Goal: Task Accomplishment & Management: Manage account settings

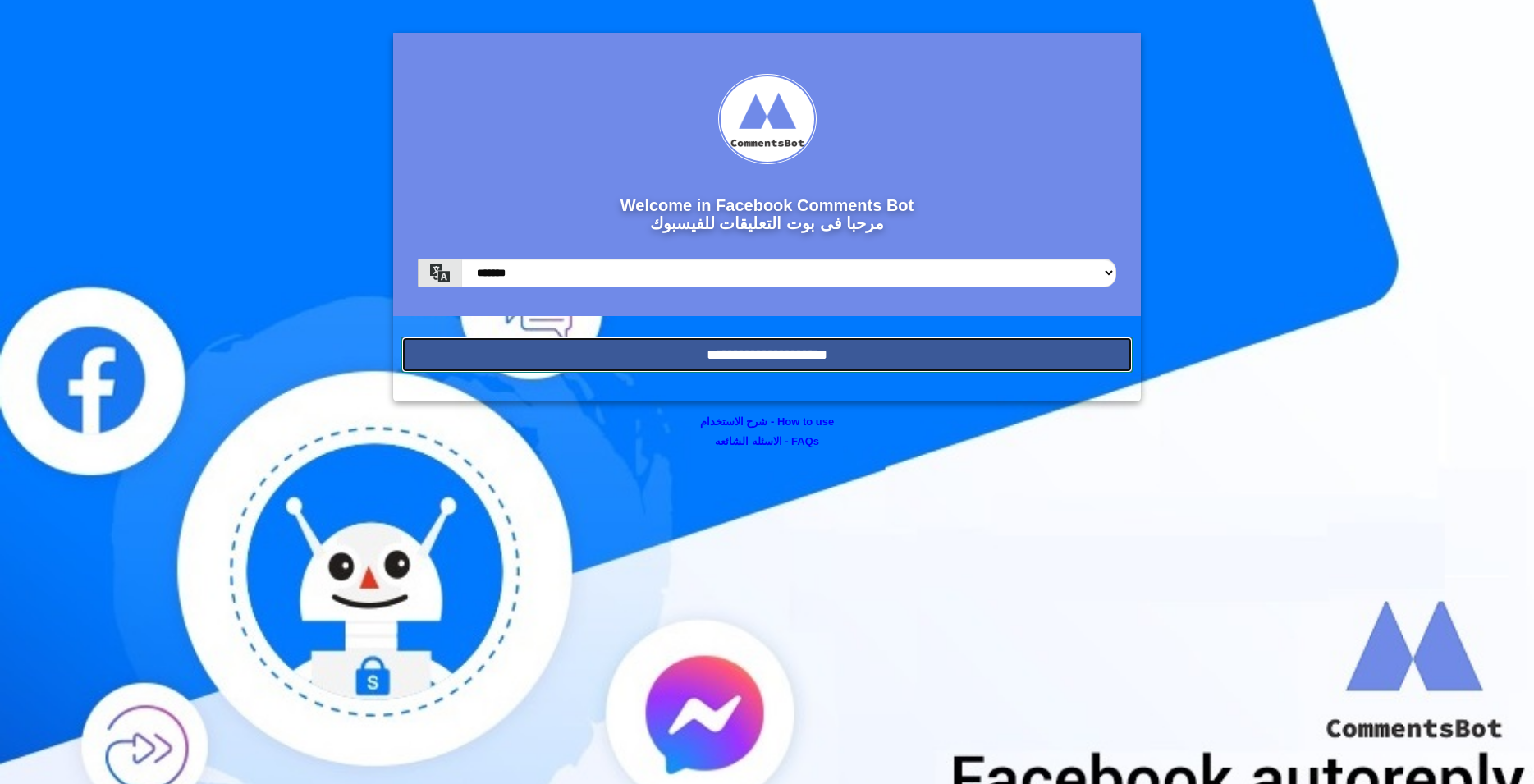
click at [786, 355] on input "**********" at bounding box center [767, 354] width 731 height 36
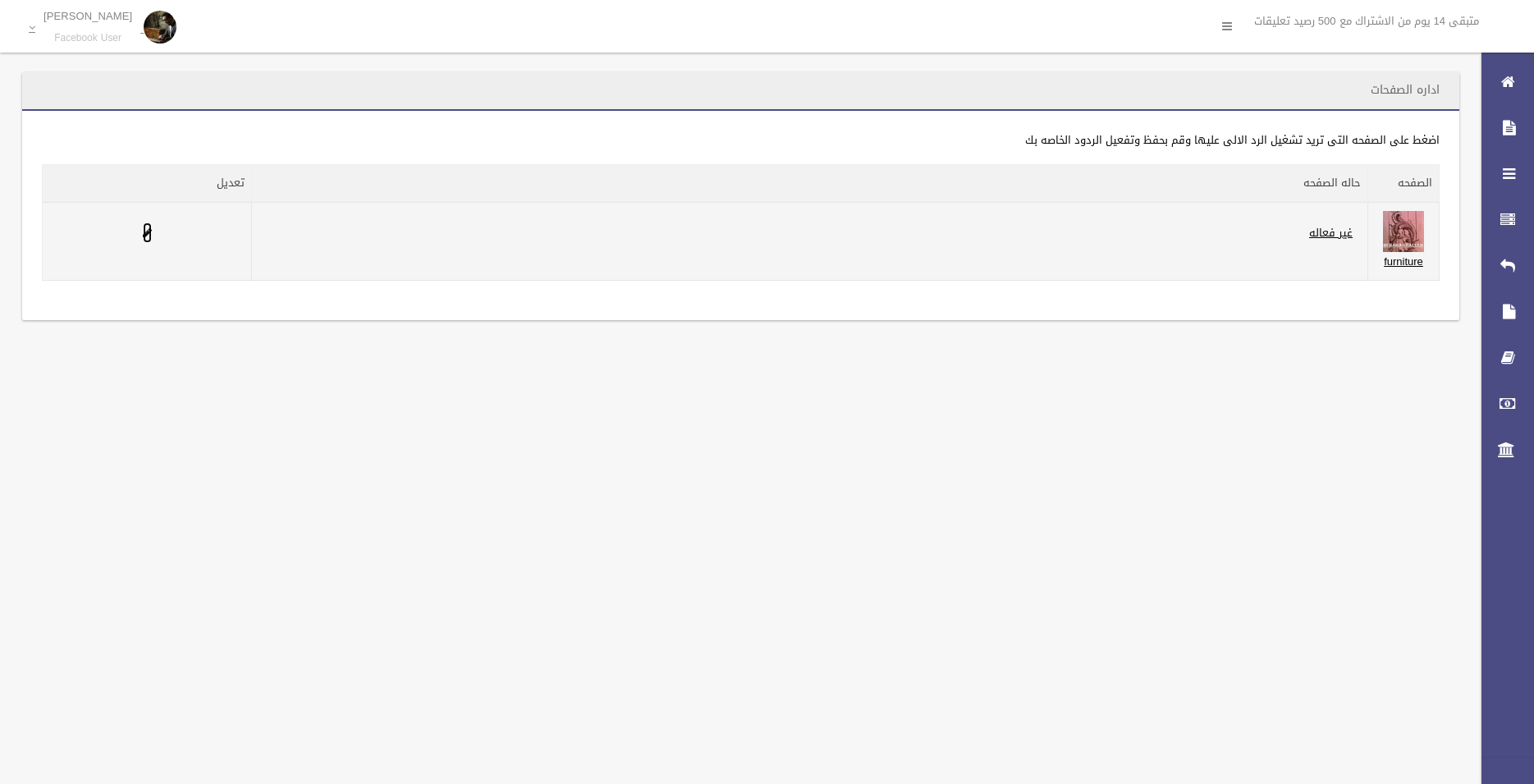
click at [146, 237] on span at bounding box center [147, 233] width 9 height 11
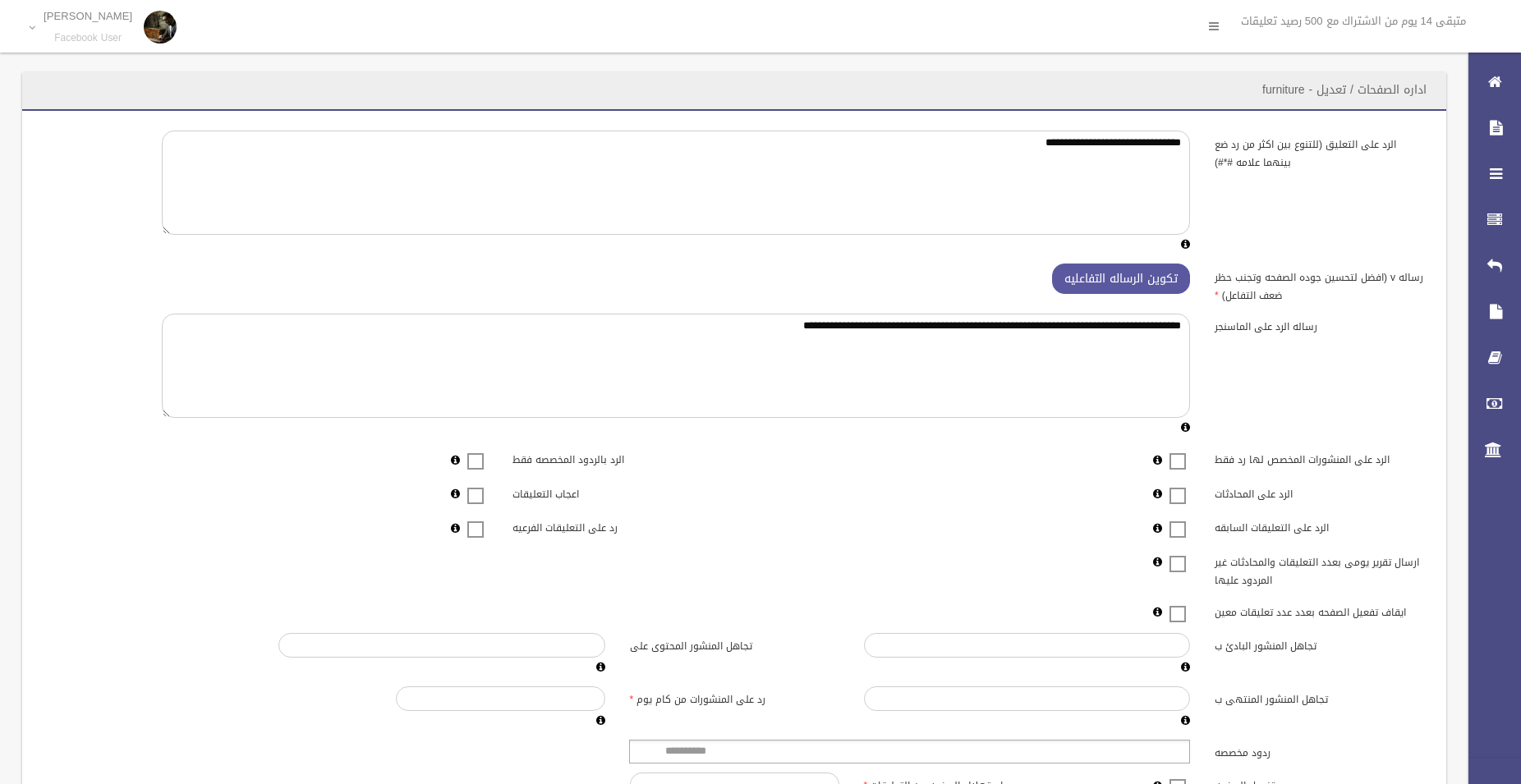
click at [473, 450] on span at bounding box center [475, 450] width 24 height 0
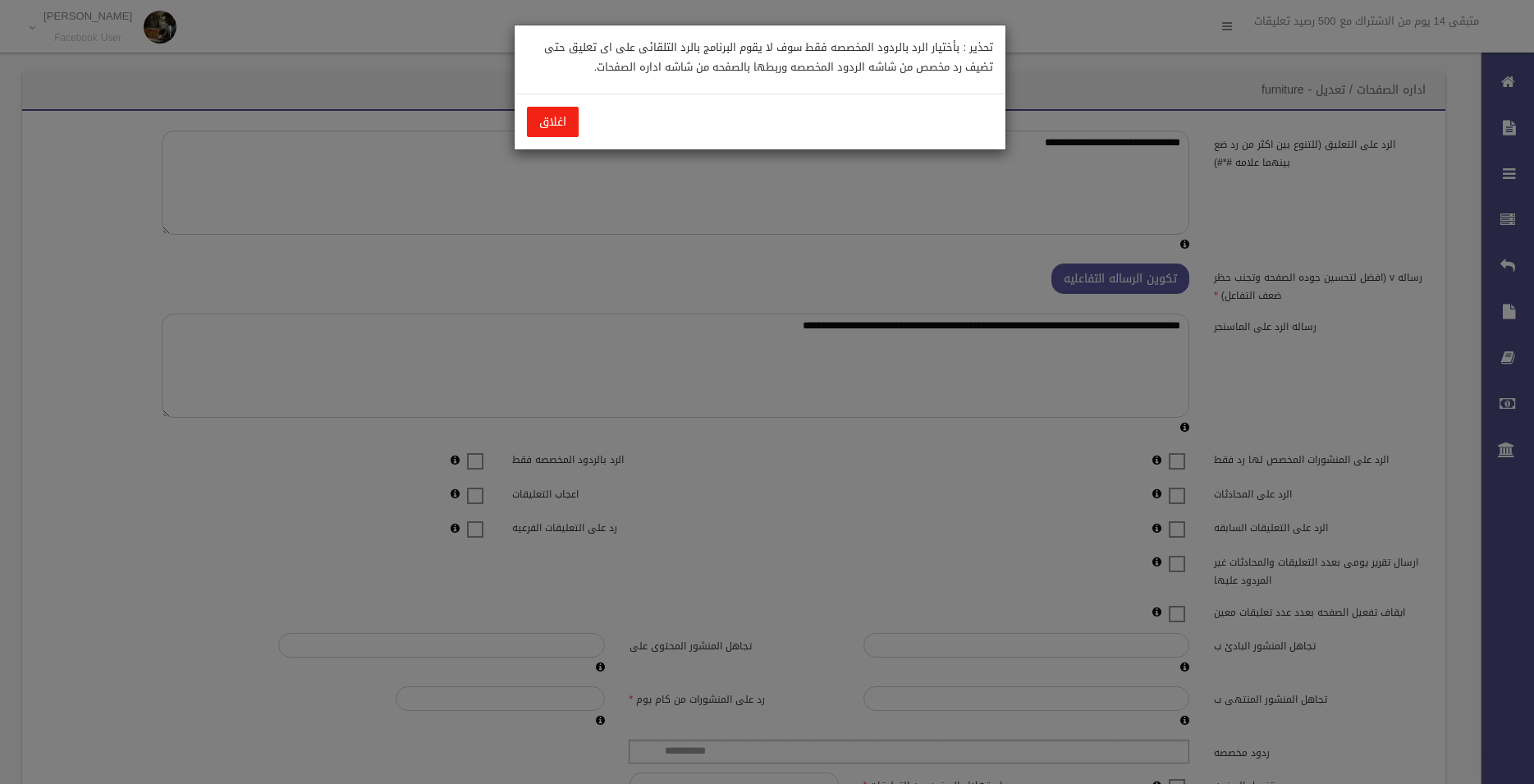
click at [552, 122] on button "اغلاق" at bounding box center [553, 122] width 52 height 30
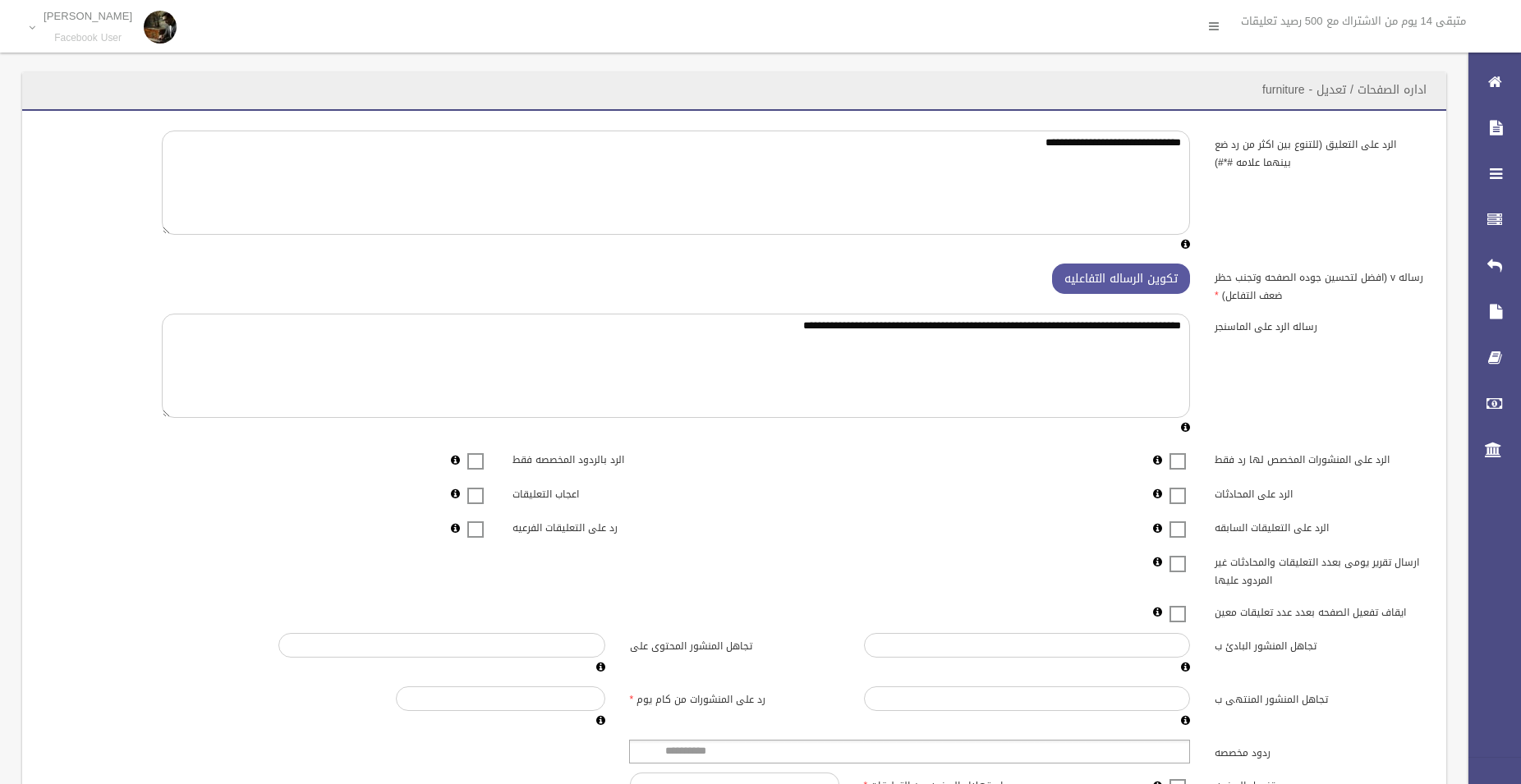
click at [1180, 450] on span at bounding box center [1177, 450] width 24 height 0
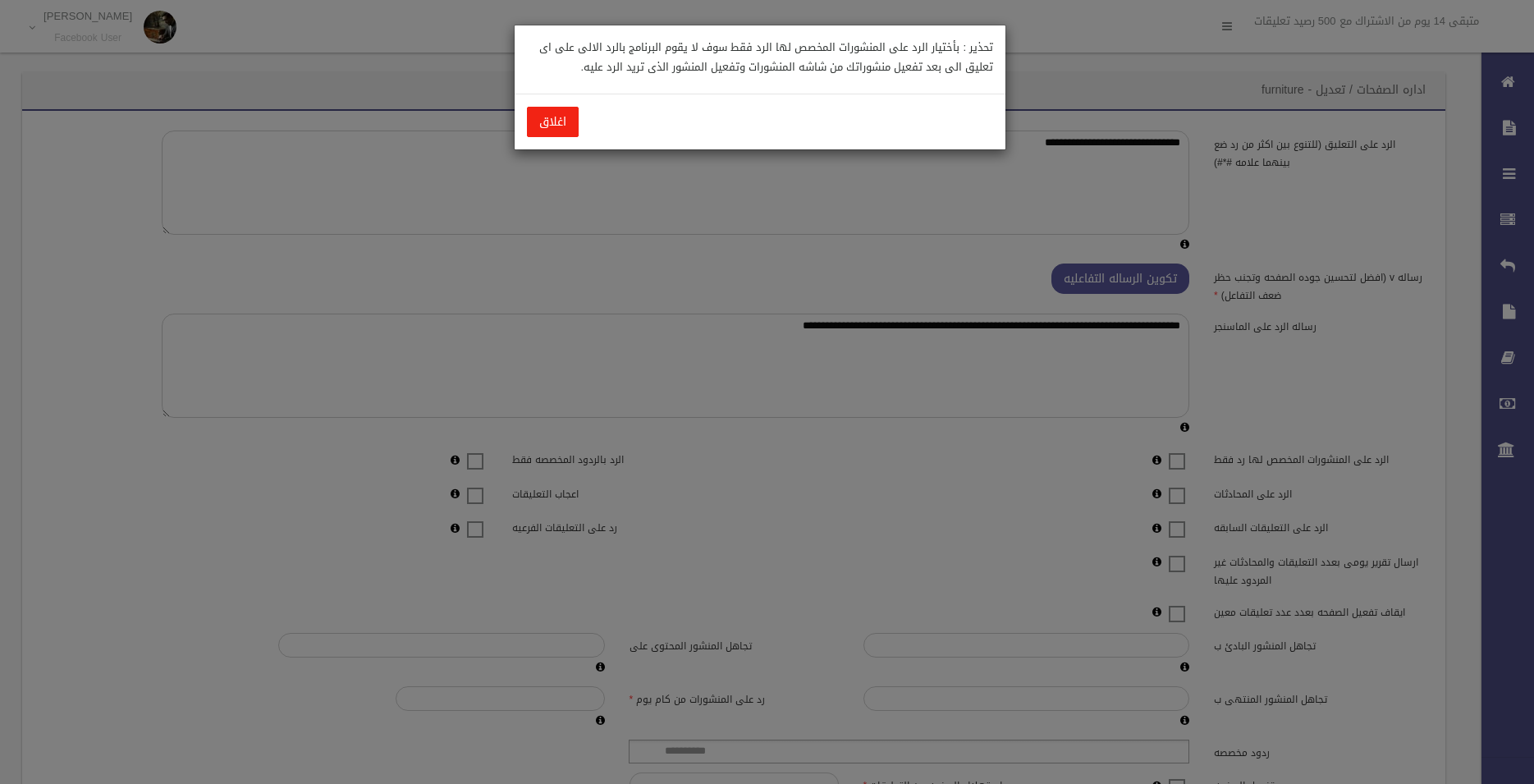
click at [548, 118] on button "اغلاق" at bounding box center [553, 122] width 52 height 30
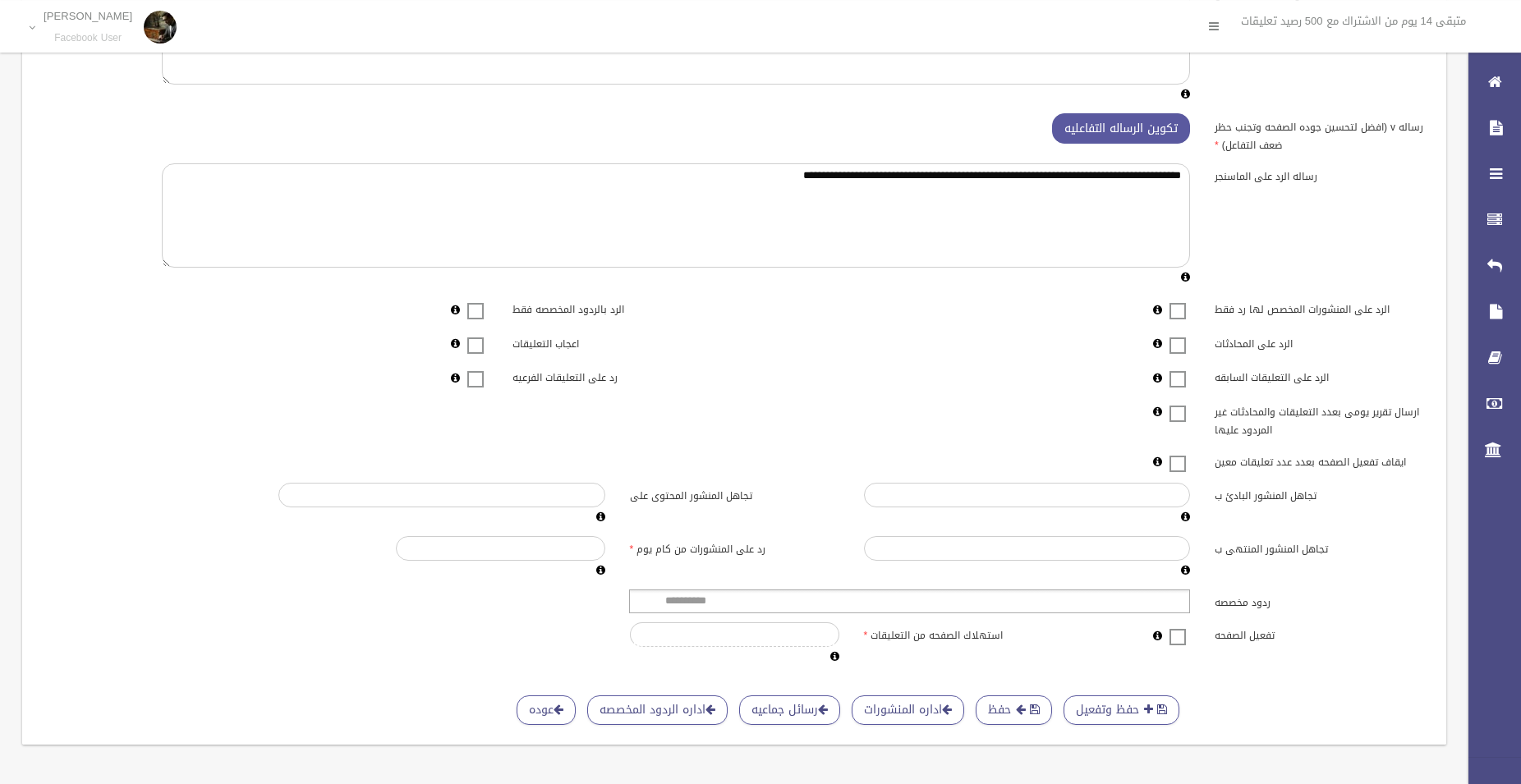
scroll to position [162, 0]
click at [1095, 697] on button "حفظ وتفعيل" at bounding box center [1122, 710] width 116 height 30
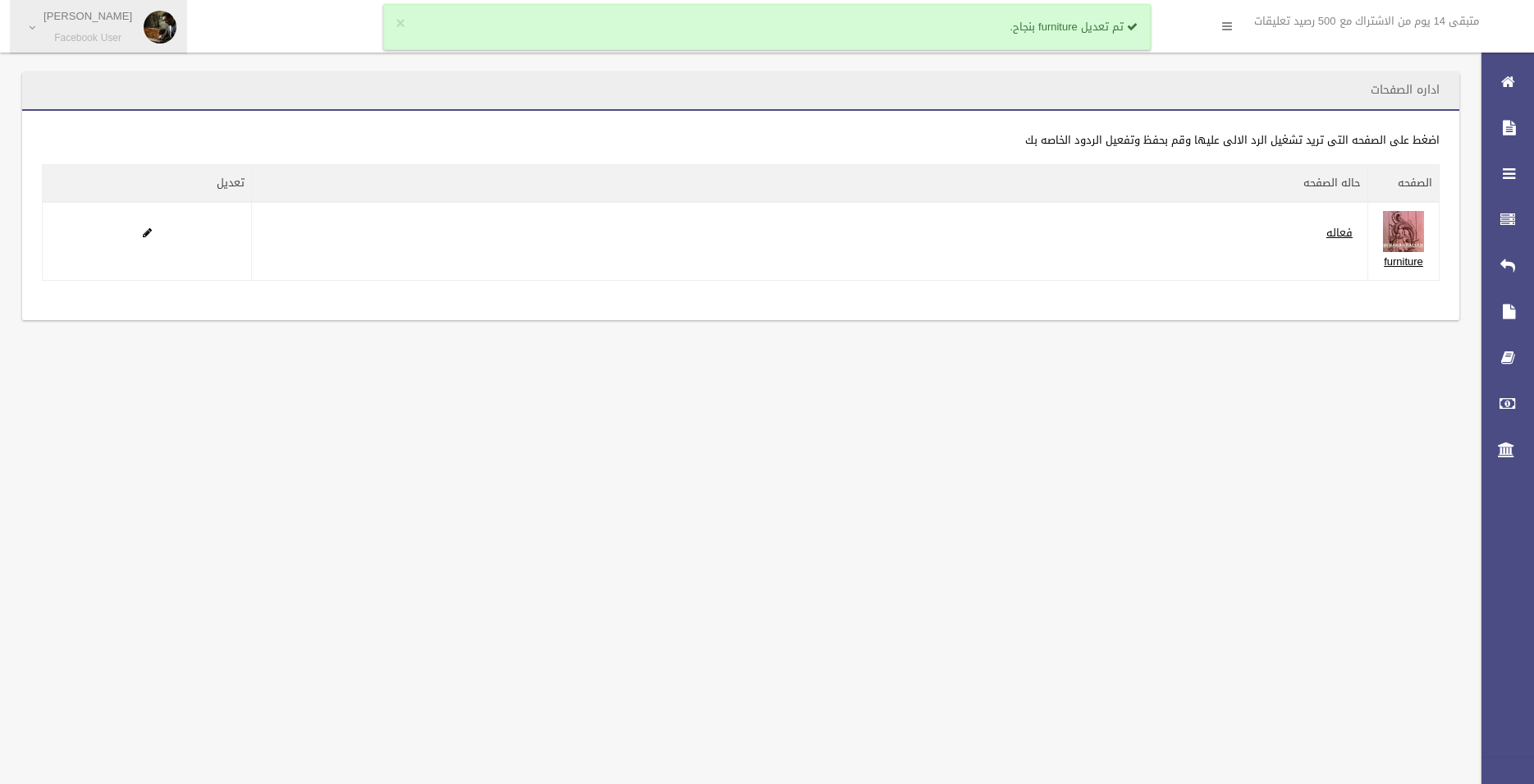
click at [96, 16] on p "[PERSON_NAME]" at bounding box center [87, 16] width 88 height 13
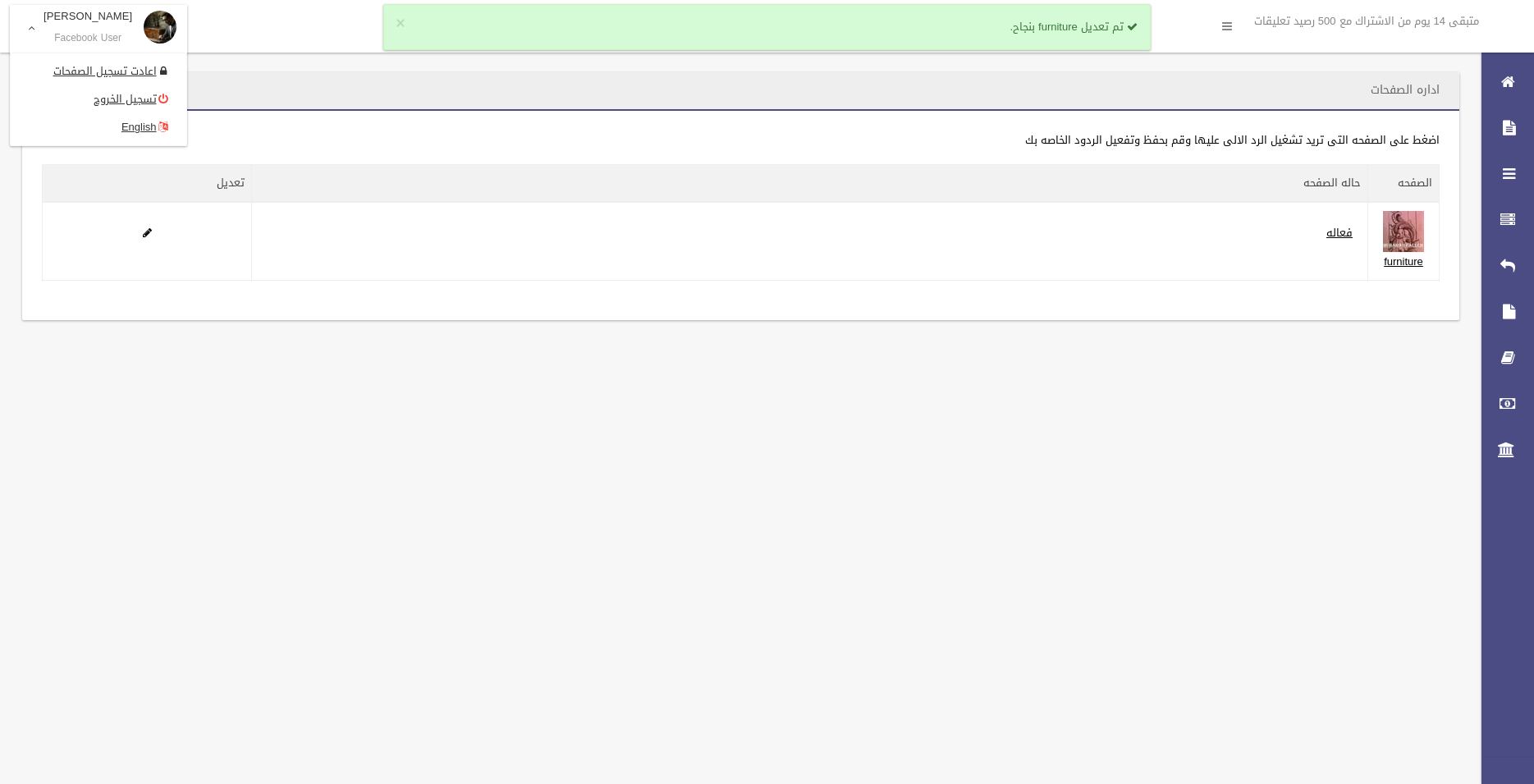
click at [87, 16] on p "[PERSON_NAME]" at bounding box center [87, 16] width 88 height 13
